Goal: Task Accomplishment & Management: Use online tool/utility

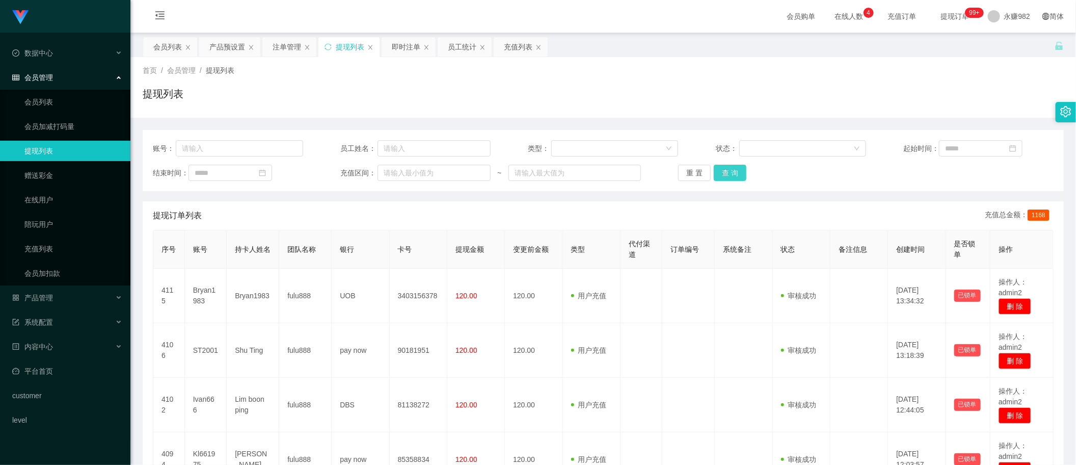
click at [729, 173] on button "查 询" at bounding box center [730, 173] width 33 height 16
click at [154, 47] on div "会员列表" at bounding box center [167, 46] width 29 height 19
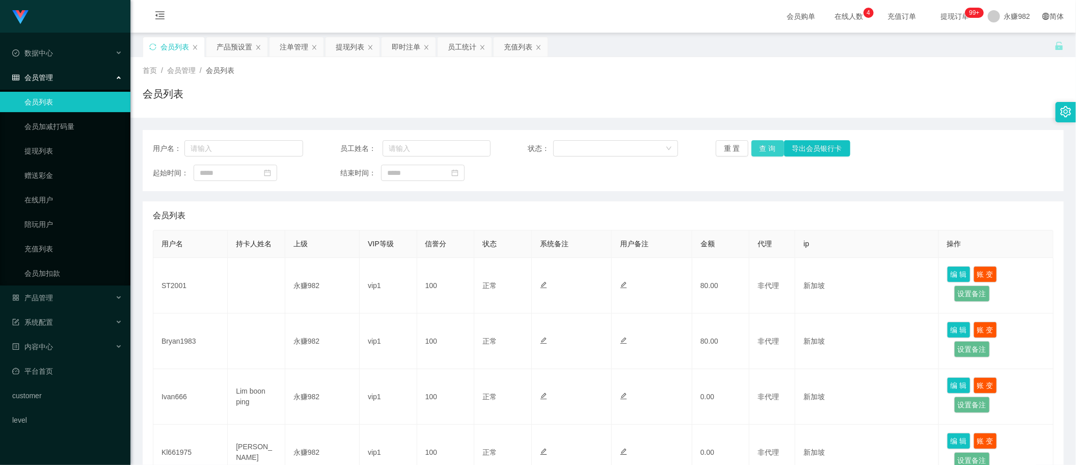
click at [759, 143] on button "查 询" at bounding box center [767, 148] width 33 height 16
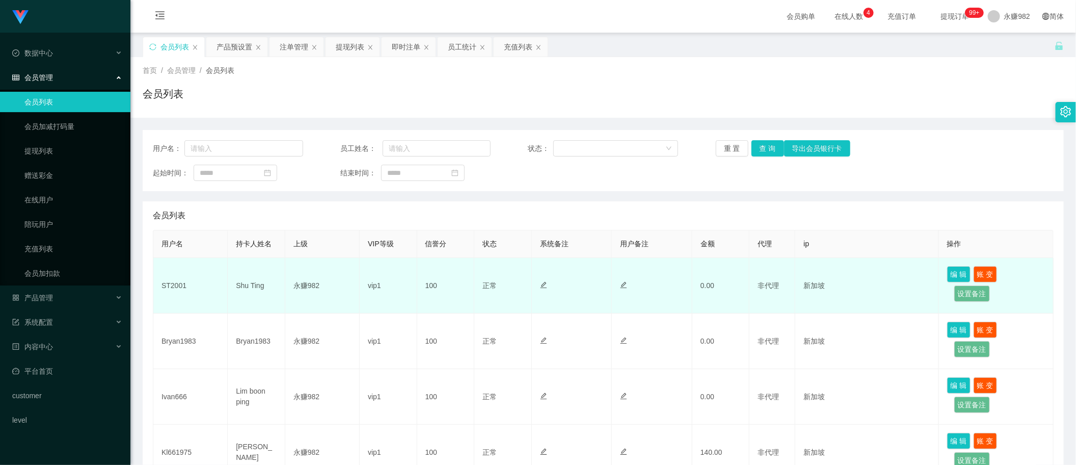
click at [418, 270] on td "100" at bounding box center [446, 286] width 58 height 56
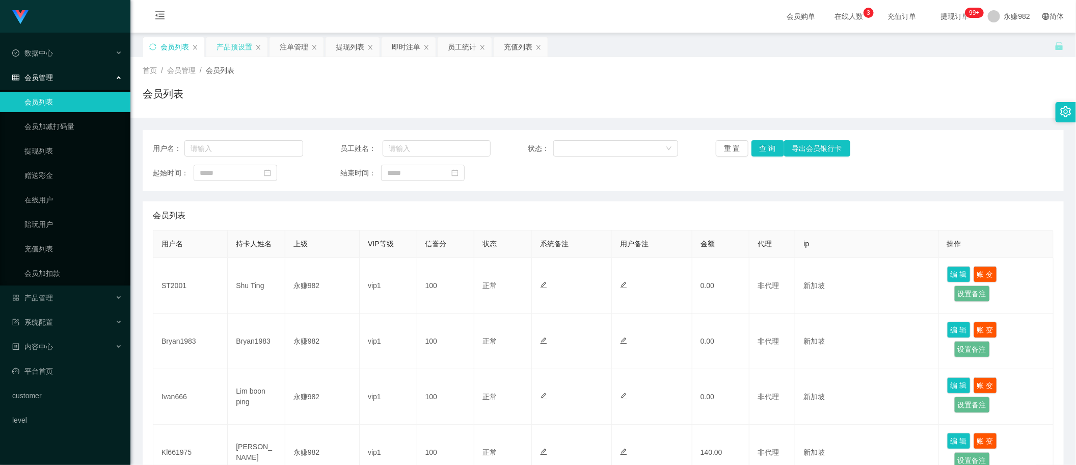
click at [239, 52] on div "产品预设置" at bounding box center [234, 46] width 36 height 19
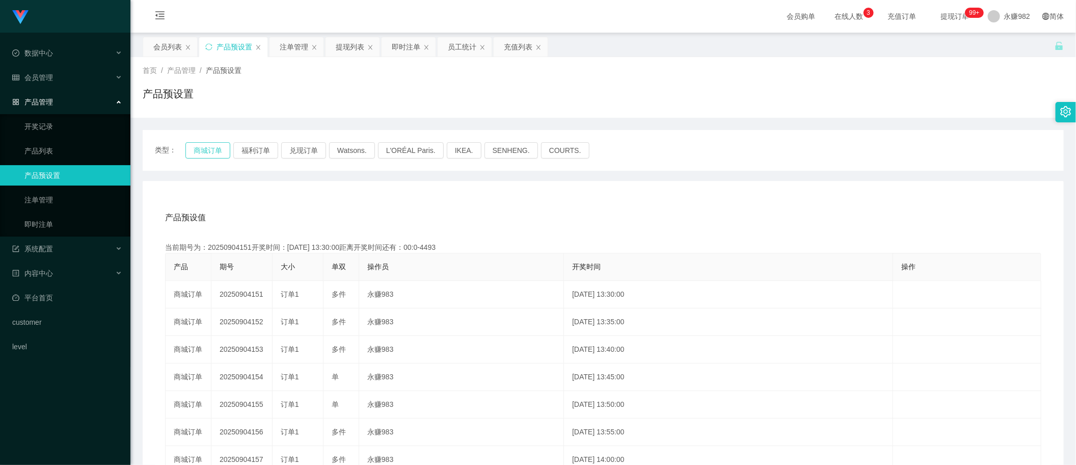
click at [199, 151] on button "商城订单" at bounding box center [207, 150] width 45 height 16
click at [256, 152] on button "福利订单" at bounding box center [255, 150] width 45 height 16
click at [209, 148] on button "商城订单" at bounding box center [207, 150] width 45 height 16
click at [215, 146] on button "商城订单" at bounding box center [207, 150] width 45 height 16
click at [285, 42] on div "注单管理" at bounding box center [294, 46] width 29 height 19
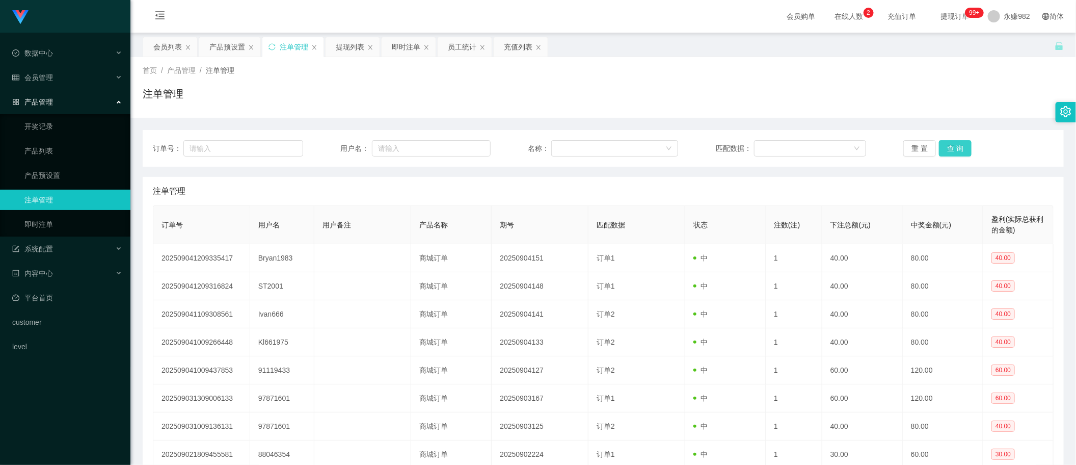
click at [953, 147] on button "查 询" at bounding box center [955, 148] width 33 height 16
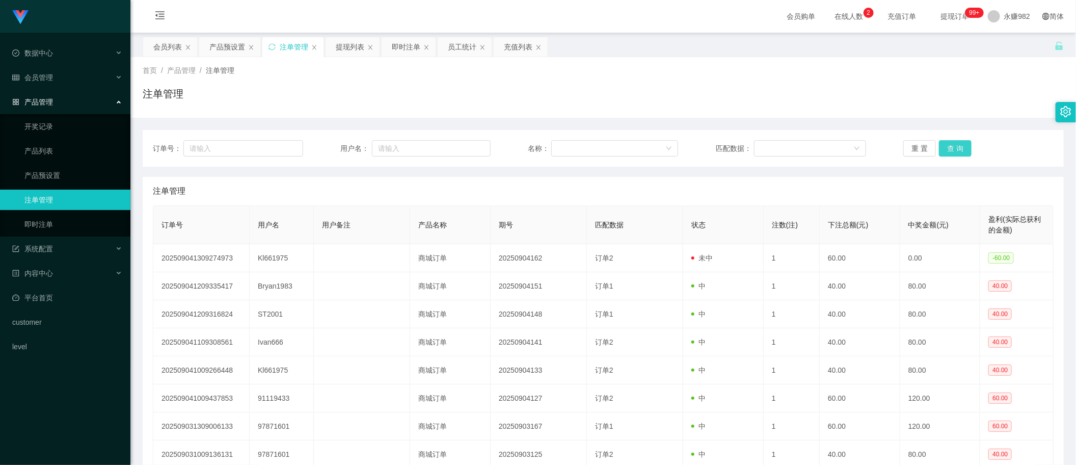
click at [953, 147] on button "查 询" at bounding box center [955, 148] width 33 height 16
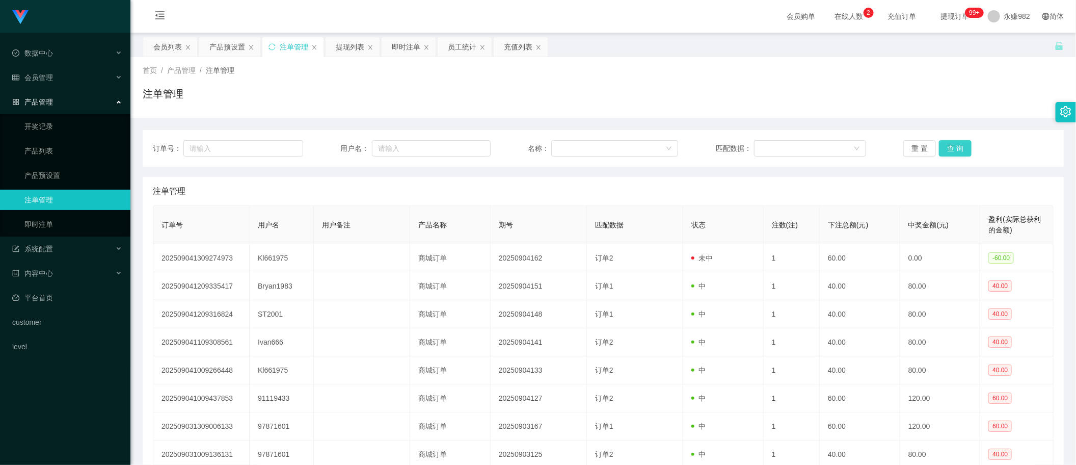
click at [953, 147] on button "查 询" at bounding box center [955, 148] width 33 height 16
click at [953, 148] on button "查 询" at bounding box center [955, 148] width 33 height 16
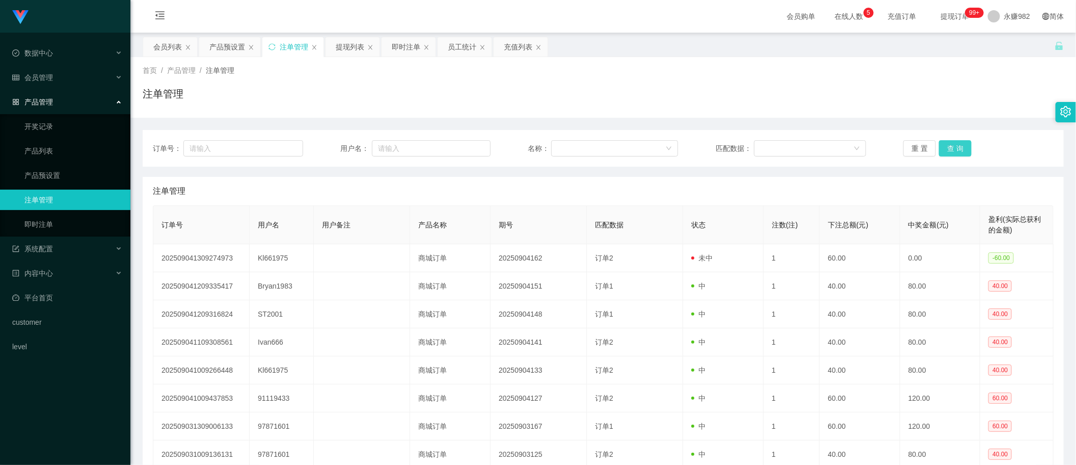
click at [953, 148] on button "查 询" at bounding box center [955, 148] width 33 height 16
click at [683, 177] on div "注单管理" at bounding box center [603, 191] width 901 height 29
click at [948, 151] on button "查 询" at bounding box center [955, 148] width 33 height 16
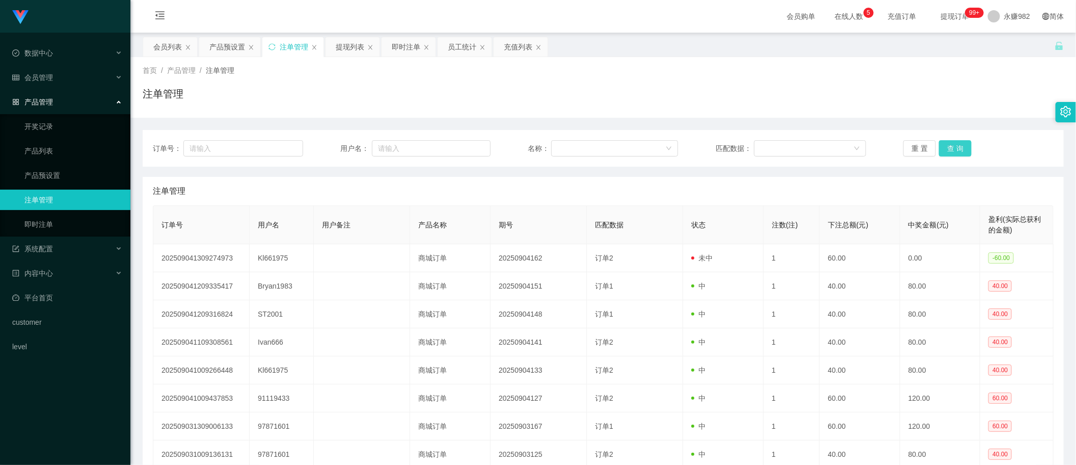
click at [951, 151] on button "查 询" at bounding box center [955, 148] width 33 height 16
click at [954, 149] on button "查 询" at bounding box center [955, 148] width 33 height 16
click at [954, 148] on button "查 询" at bounding box center [955, 148] width 33 height 16
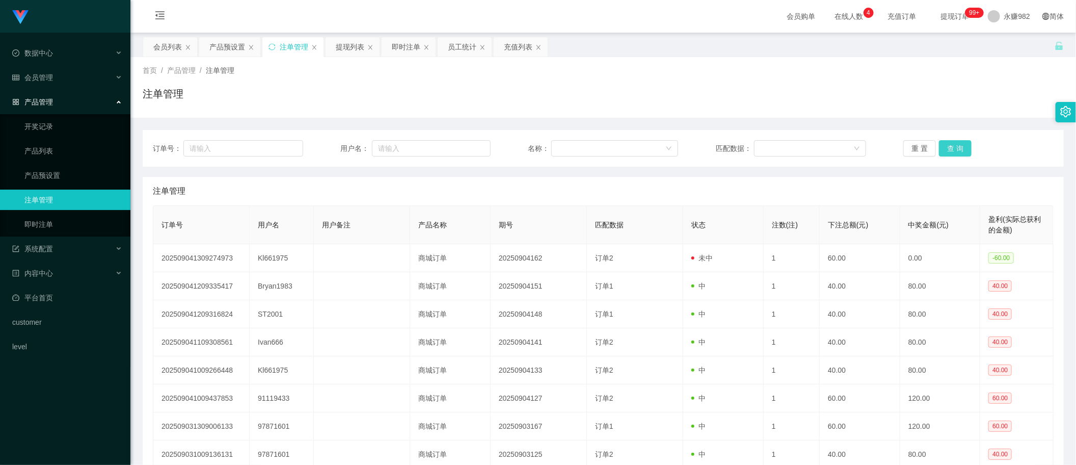
click at [954, 148] on button "查 询" at bounding box center [955, 148] width 33 height 16
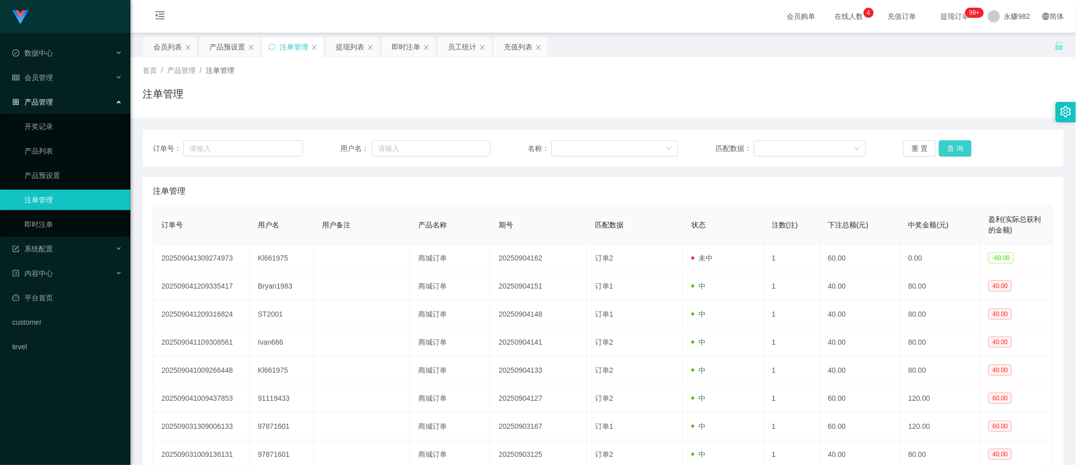
click at [954, 148] on button "查 询" at bounding box center [955, 148] width 33 height 16
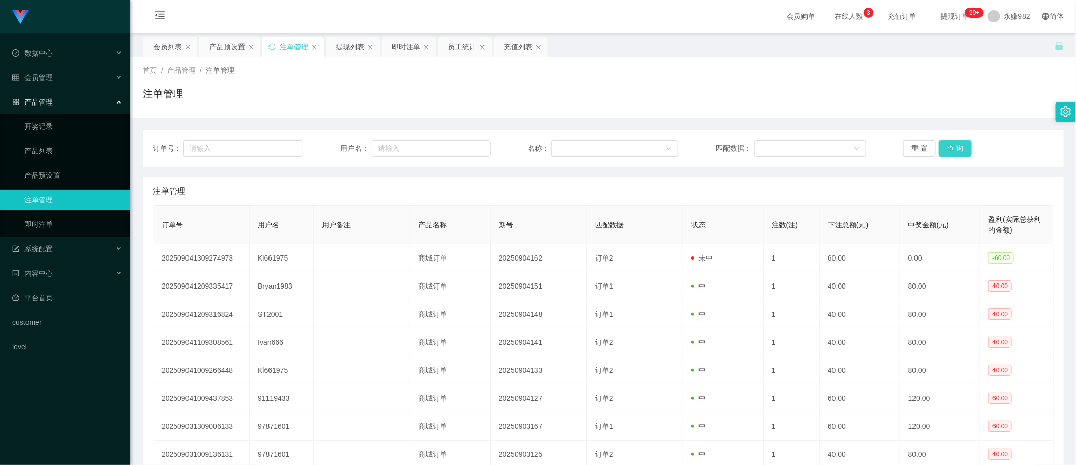
click at [954, 148] on button "查 询" at bounding box center [955, 148] width 33 height 16
click at [562, 189] on div "注单管理" at bounding box center [603, 191] width 901 height 29
click at [948, 144] on button "查 询" at bounding box center [955, 148] width 33 height 16
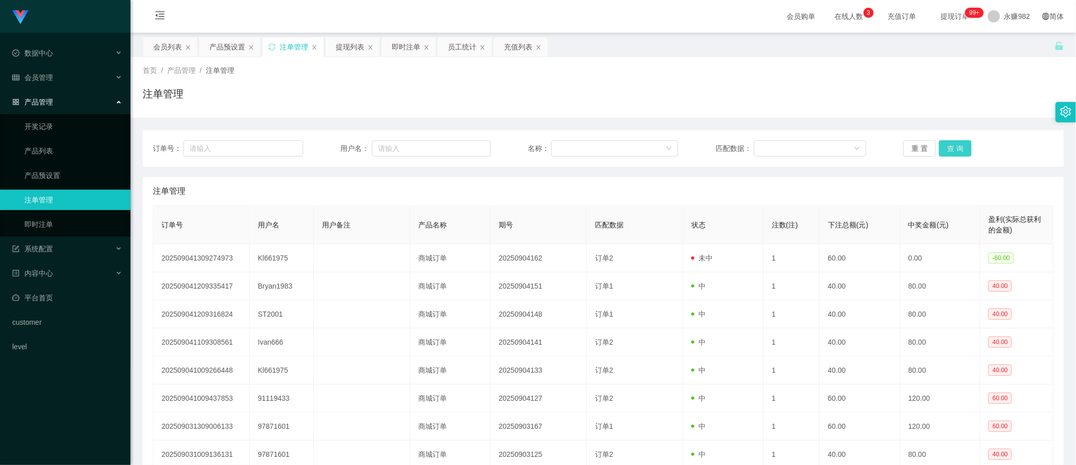
click at [948, 144] on button "查 询" at bounding box center [955, 148] width 33 height 16
click at [950, 151] on button "查 询" at bounding box center [955, 148] width 33 height 16
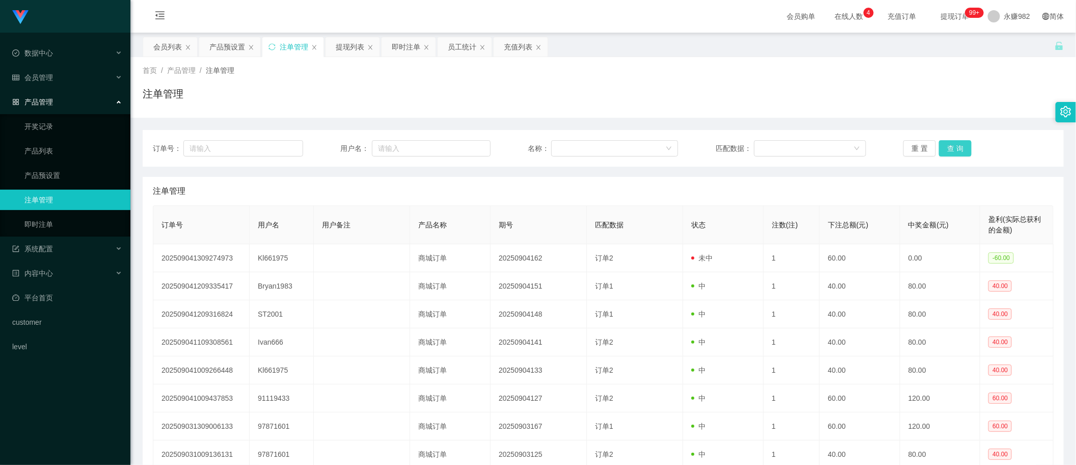
click at [950, 151] on button "查 询" at bounding box center [955, 148] width 33 height 16
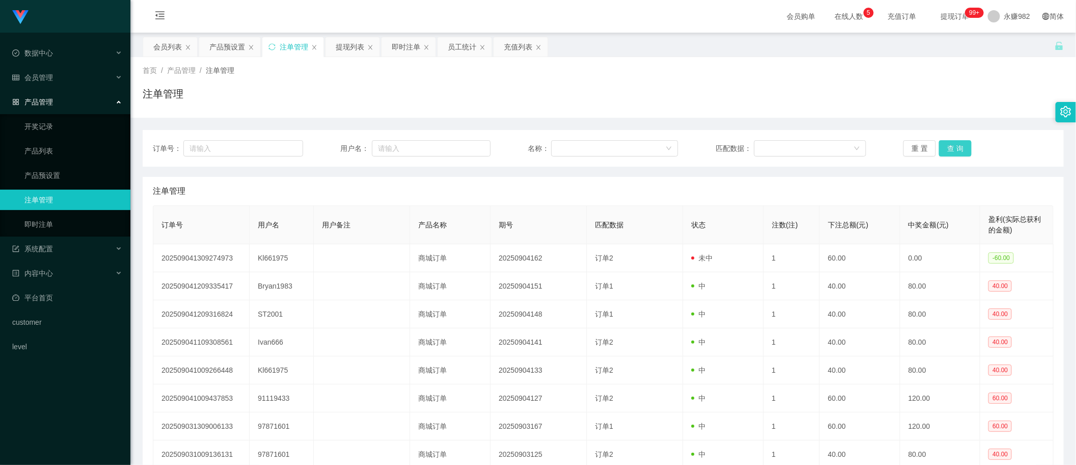
click at [950, 151] on button "查 询" at bounding box center [955, 148] width 33 height 16
click at [951, 146] on button "查 询" at bounding box center [955, 148] width 33 height 16
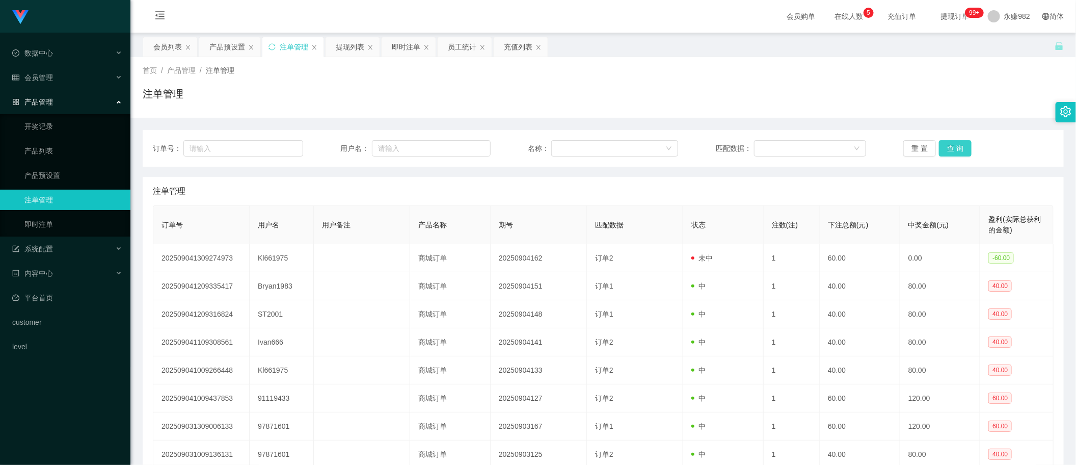
click at [951, 146] on button "查 询" at bounding box center [955, 148] width 33 height 16
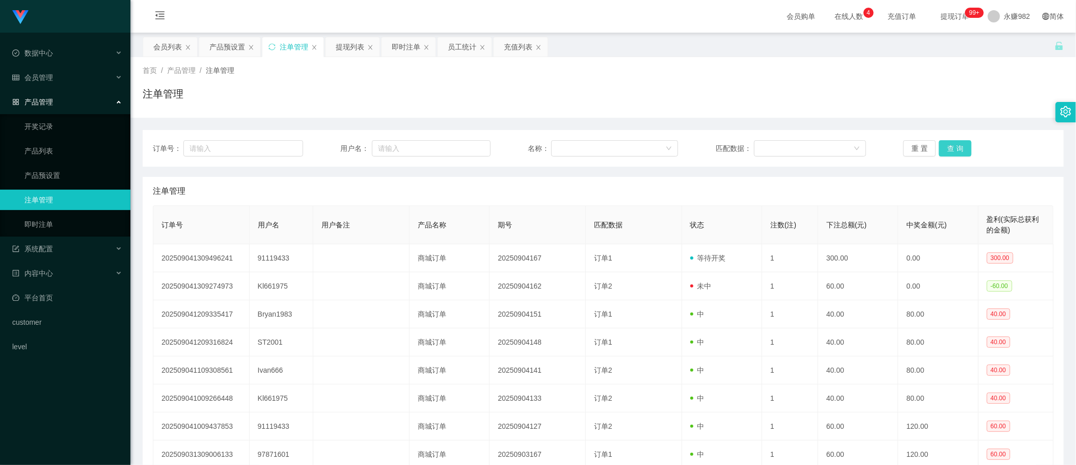
click at [951, 146] on button "查 询" at bounding box center [955, 148] width 33 height 16
click at [527, 197] on div "注单管理" at bounding box center [603, 191] width 901 height 29
click at [956, 153] on button "查 询" at bounding box center [955, 148] width 33 height 16
click at [955, 151] on button "查 询" at bounding box center [955, 148] width 33 height 16
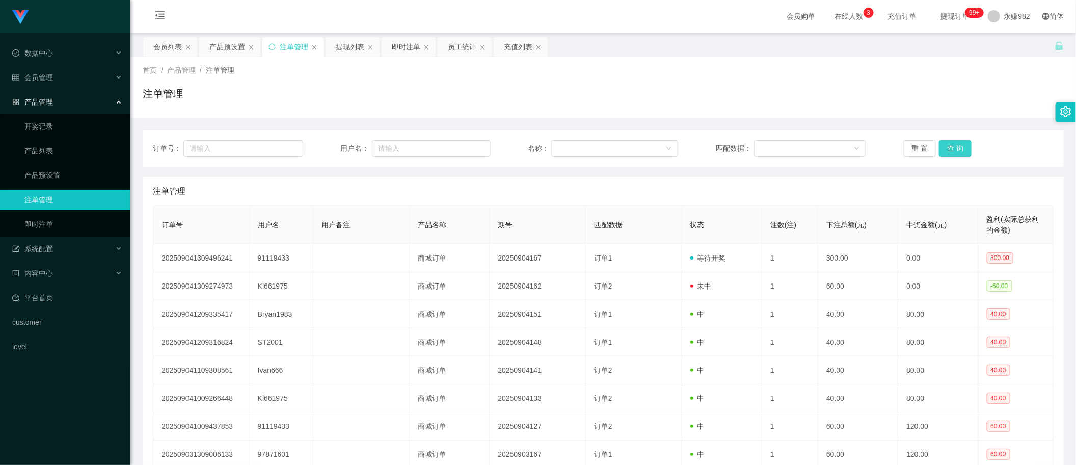
click at [955, 151] on button "查 询" at bounding box center [955, 148] width 33 height 16
